Goal: Use online tool/utility

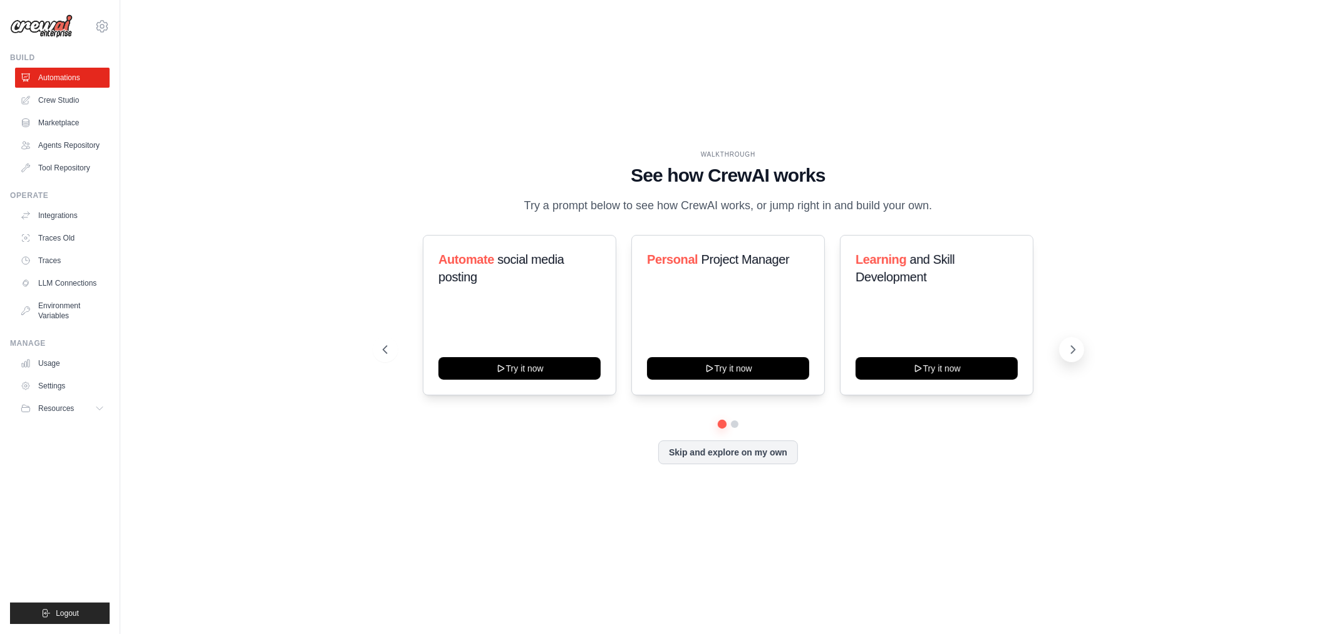
click at [1074, 348] on icon at bounding box center [1073, 350] width 4 height 8
click at [385, 348] on icon at bounding box center [384, 349] width 13 height 13
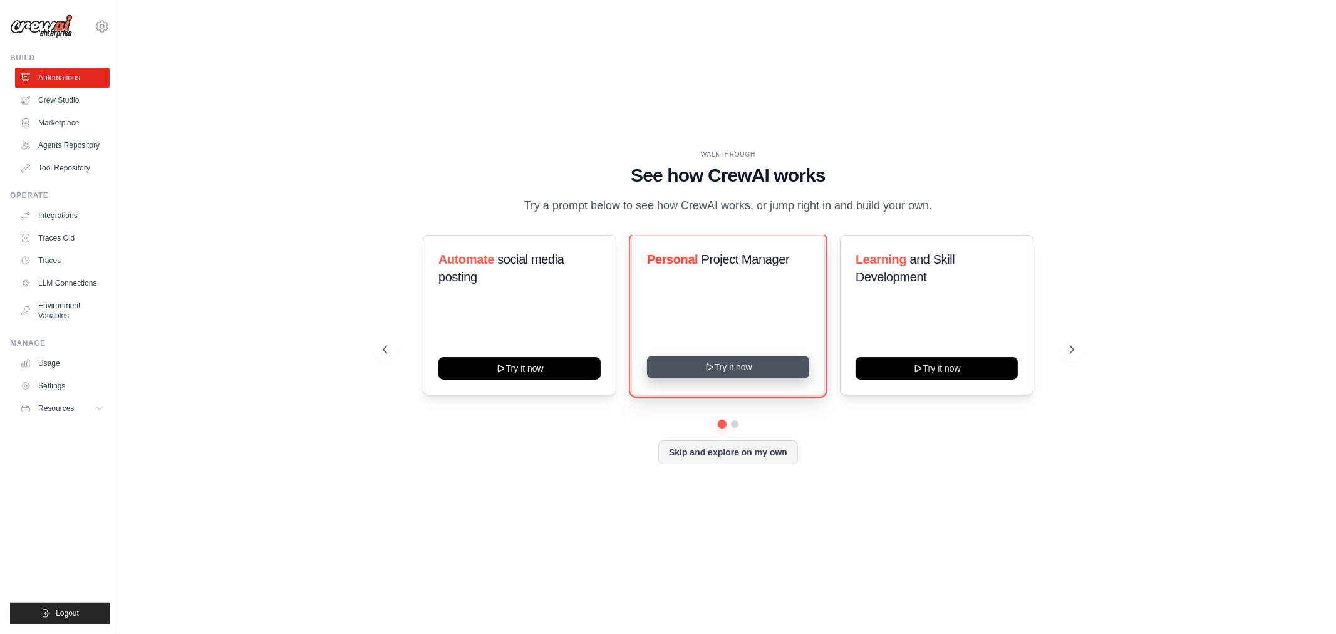
drag, startPoint x: 734, startPoint y: 364, endPoint x: 696, endPoint y: 359, distance: 38.5
click at [696, 359] on button "Try it now" at bounding box center [728, 367] width 162 height 23
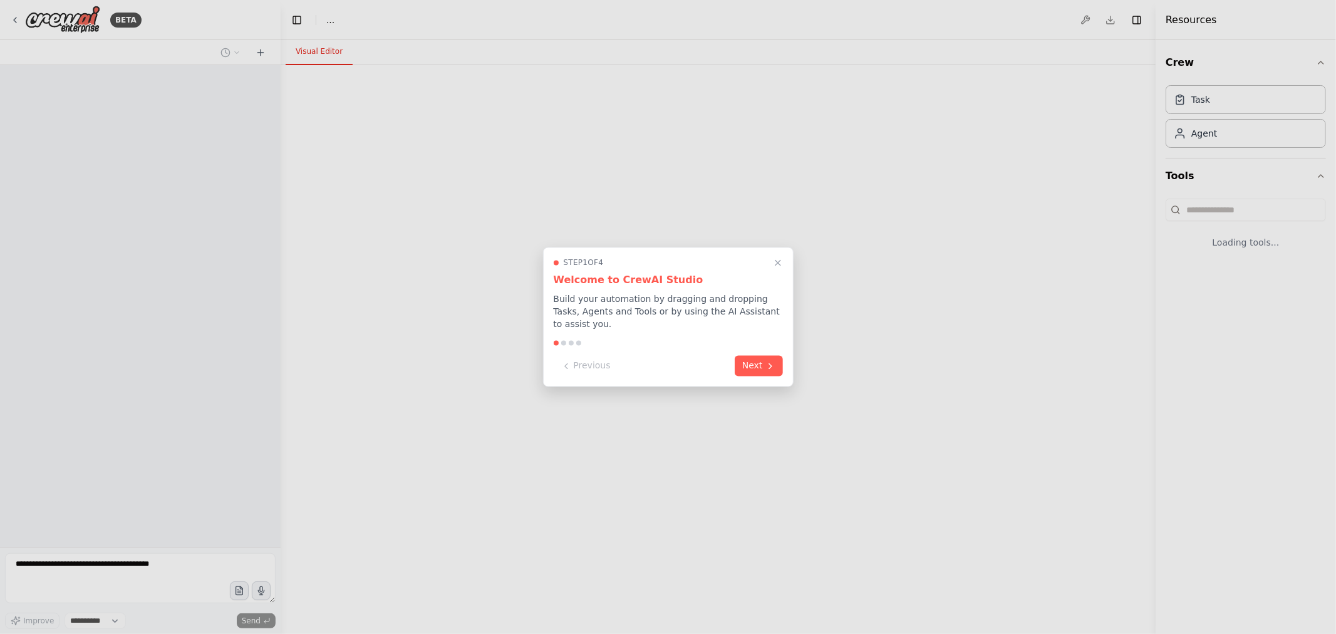
select select "****"
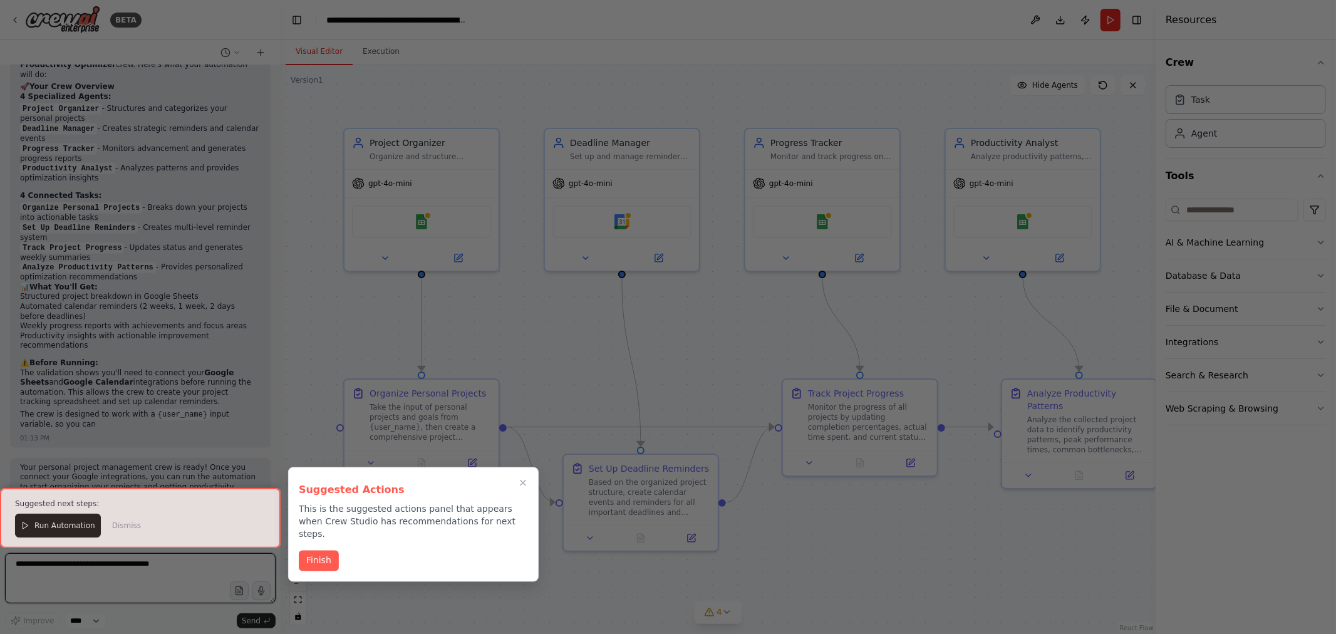
scroll to position [907, 0]
